Goal: Find specific page/section: Find specific page/section

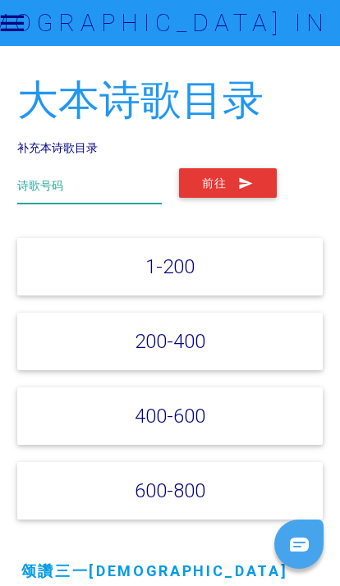
click at [124, 184] on input "text" at bounding box center [89, 185] width 144 height 35
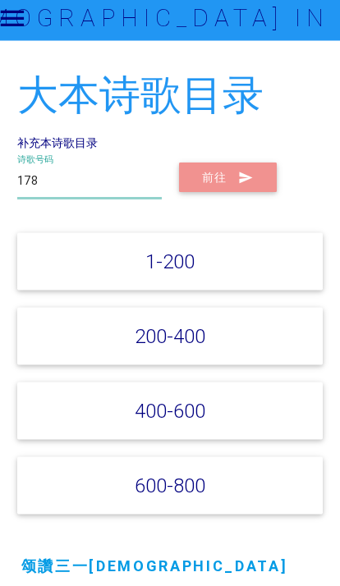
type input "178"
click at [225, 189] on button "前往" at bounding box center [228, 183] width 98 height 30
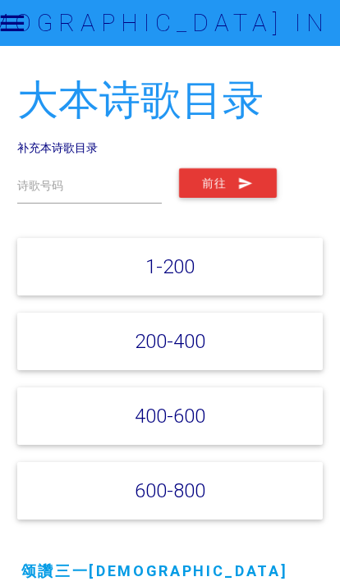
scroll to position [6, 0]
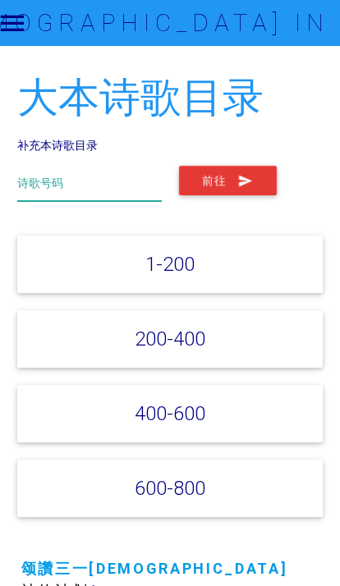
click at [111, 186] on input "text" at bounding box center [89, 183] width 144 height 35
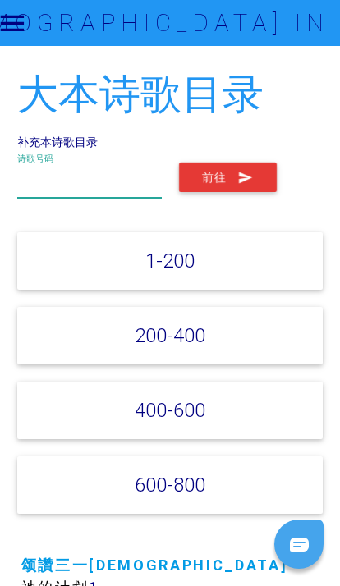
scroll to position [0, 0]
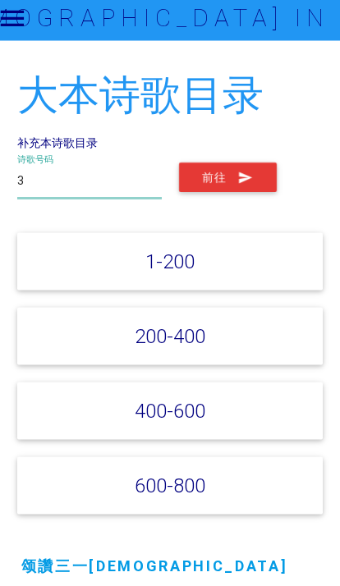
type input "3"
click at [253, 179] on icon "submit" at bounding box center [246, 183] width 16 height 30
